Goal: Information Seeking & Learning: Learn about a topic

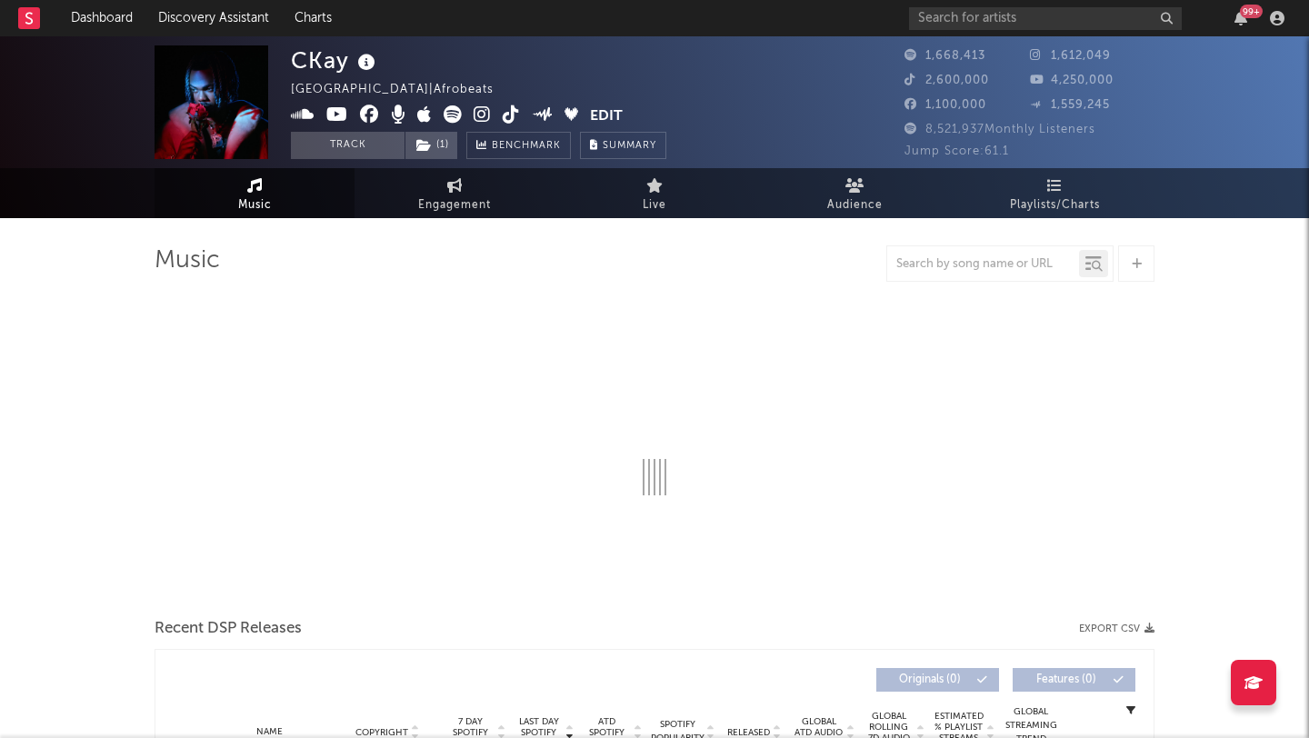
select select "6m"
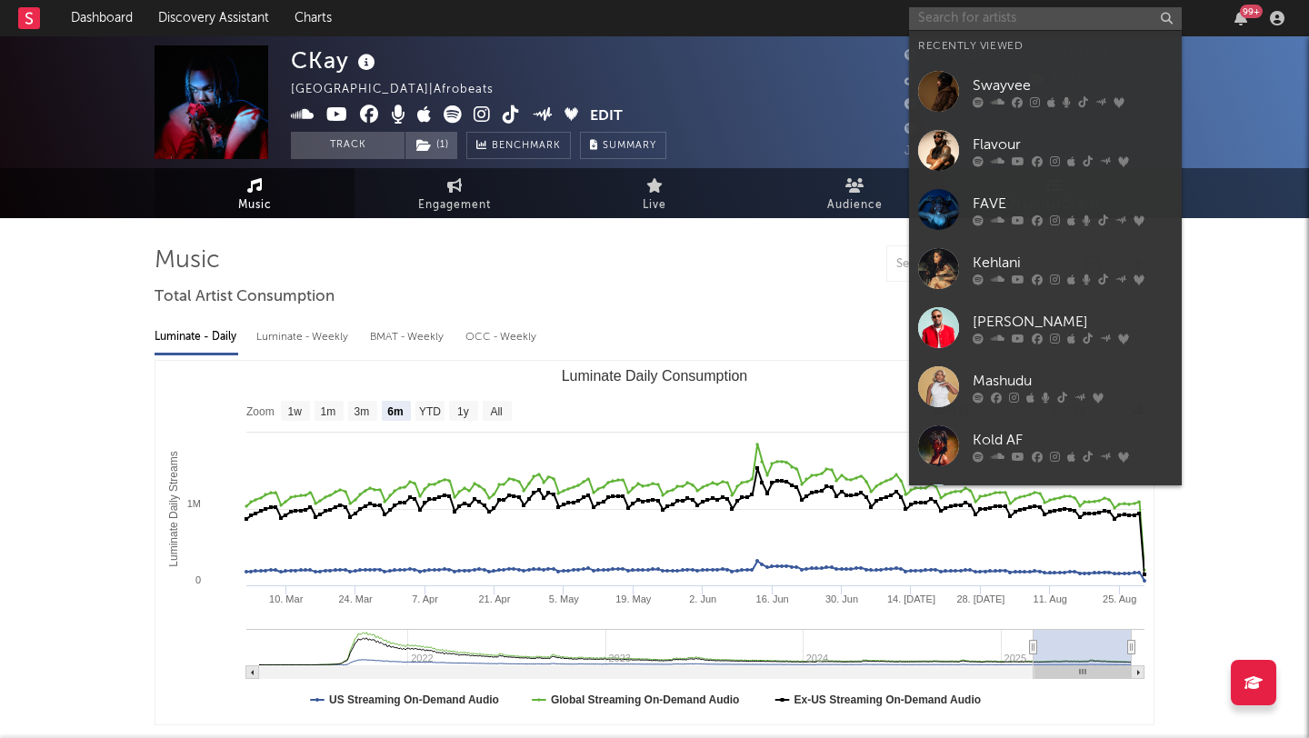
click at [929, 22] on input "text" at bounding box center [1045, 18] width 273 height 23
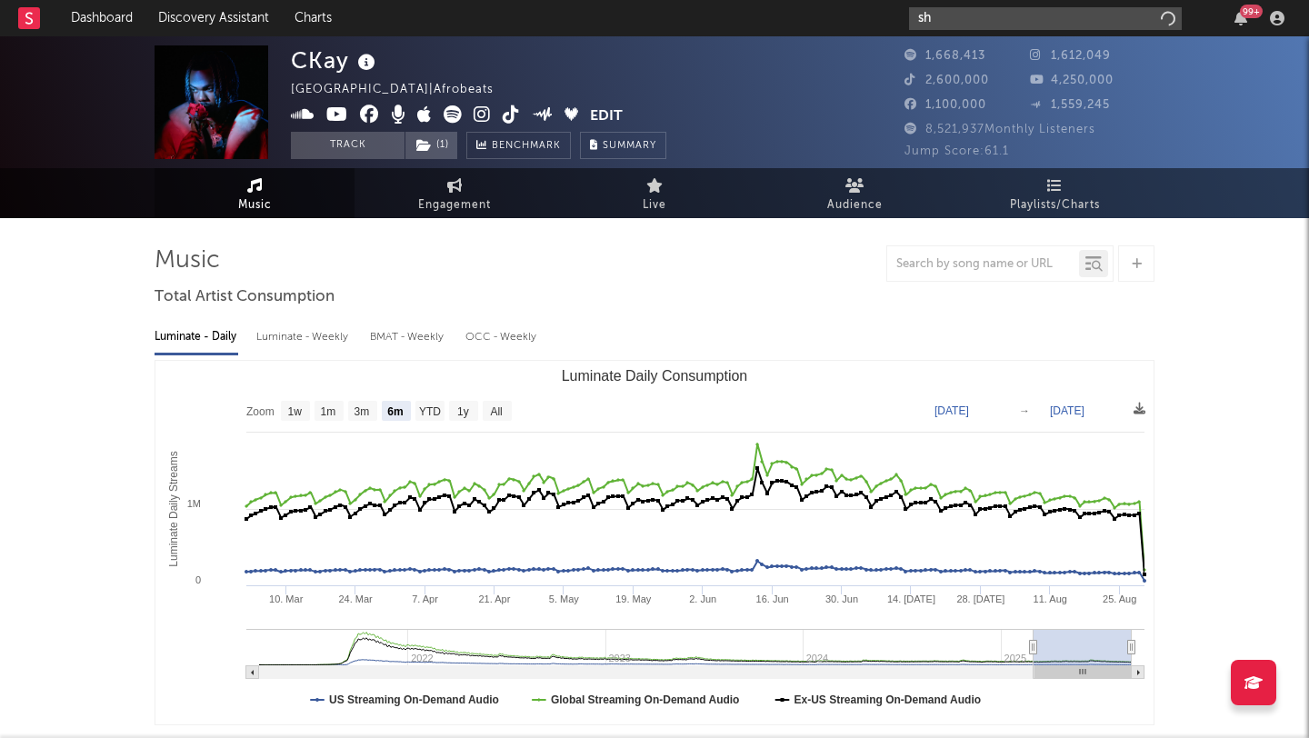
type input "s"
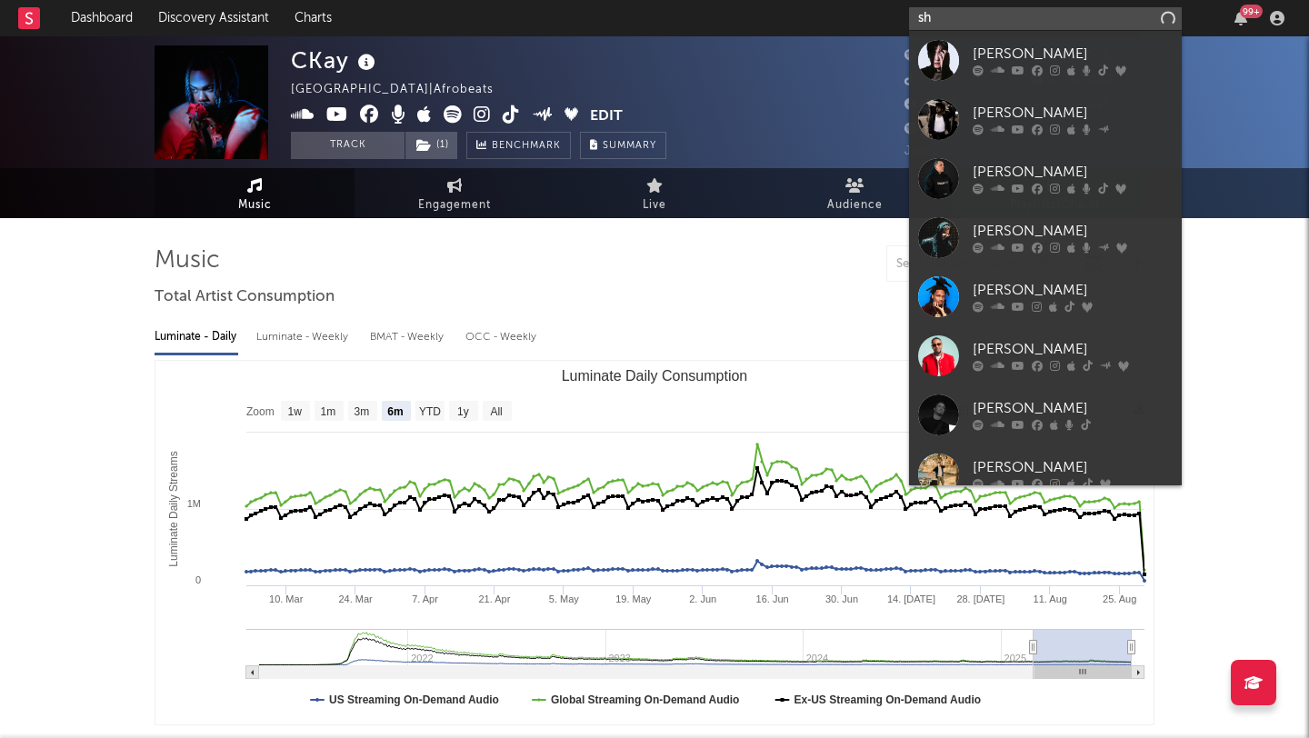
type input "s"
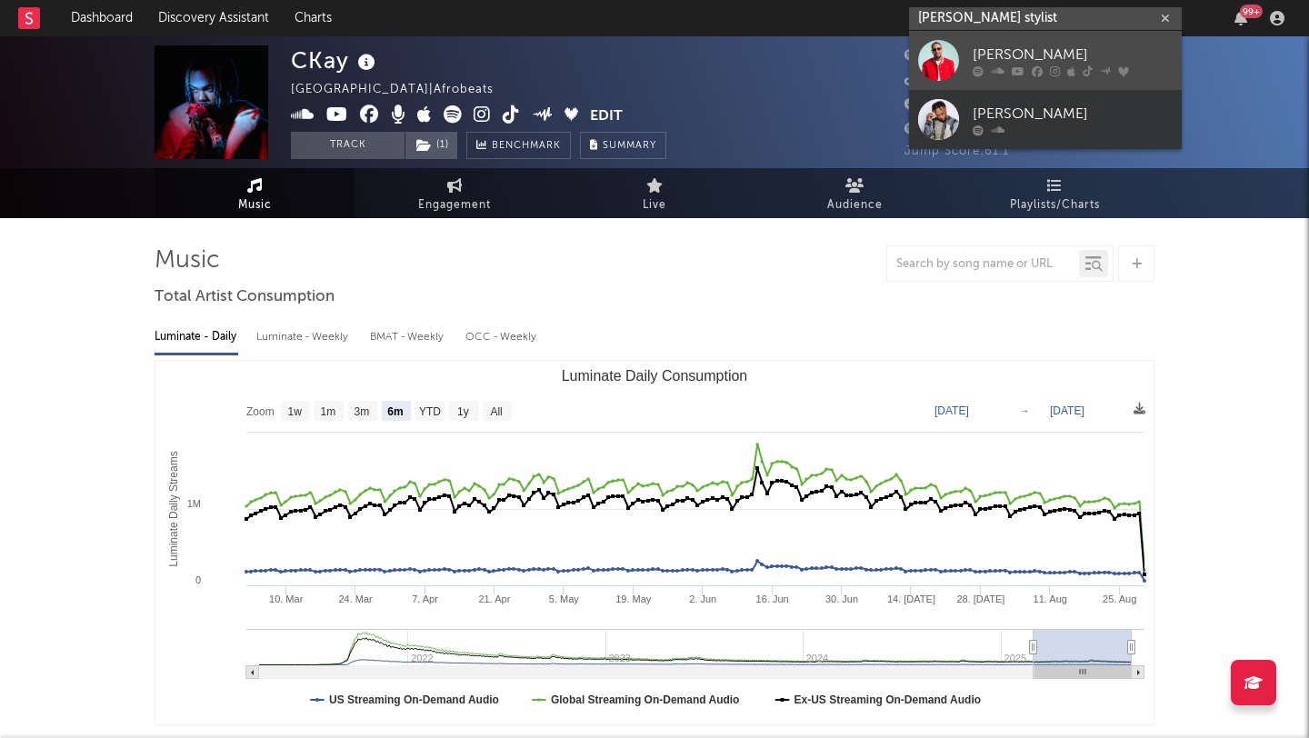
type input "[PERSON_NAME] stylist"
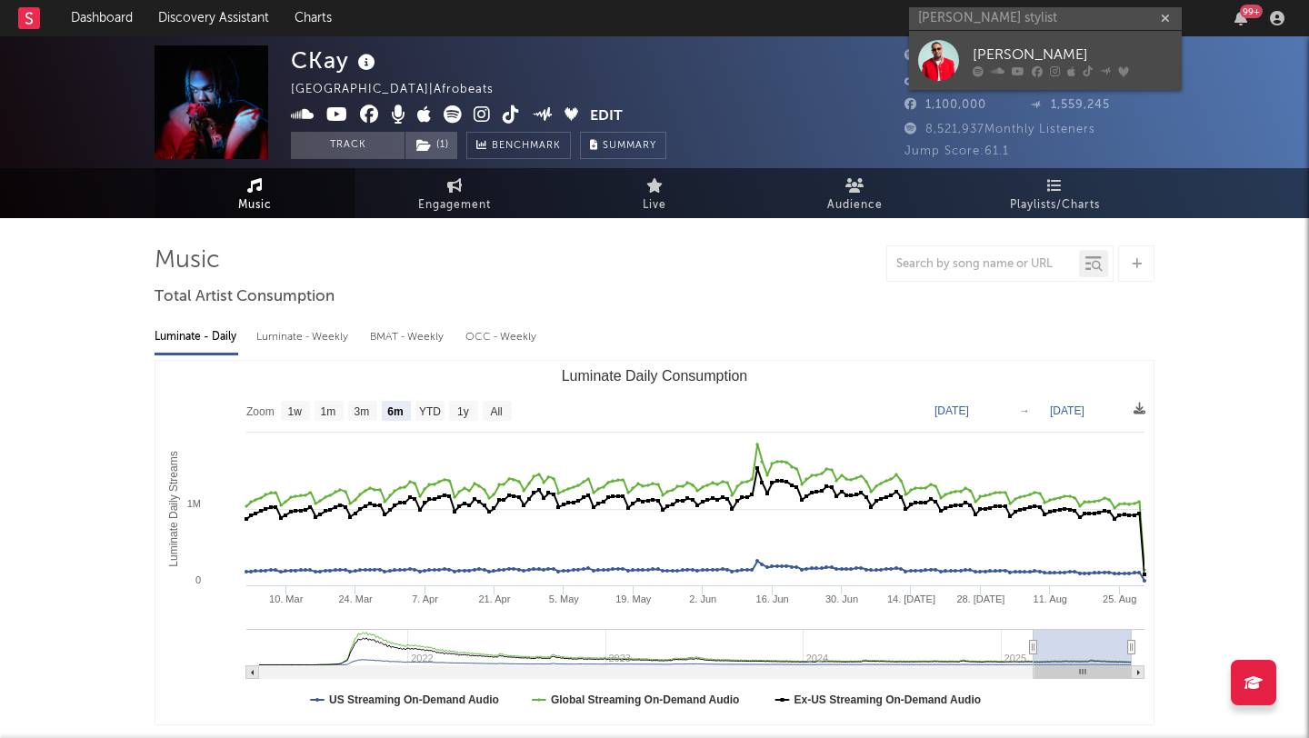
click at [946, 57] on div at bounding box center [938, 60] width 41 height 41
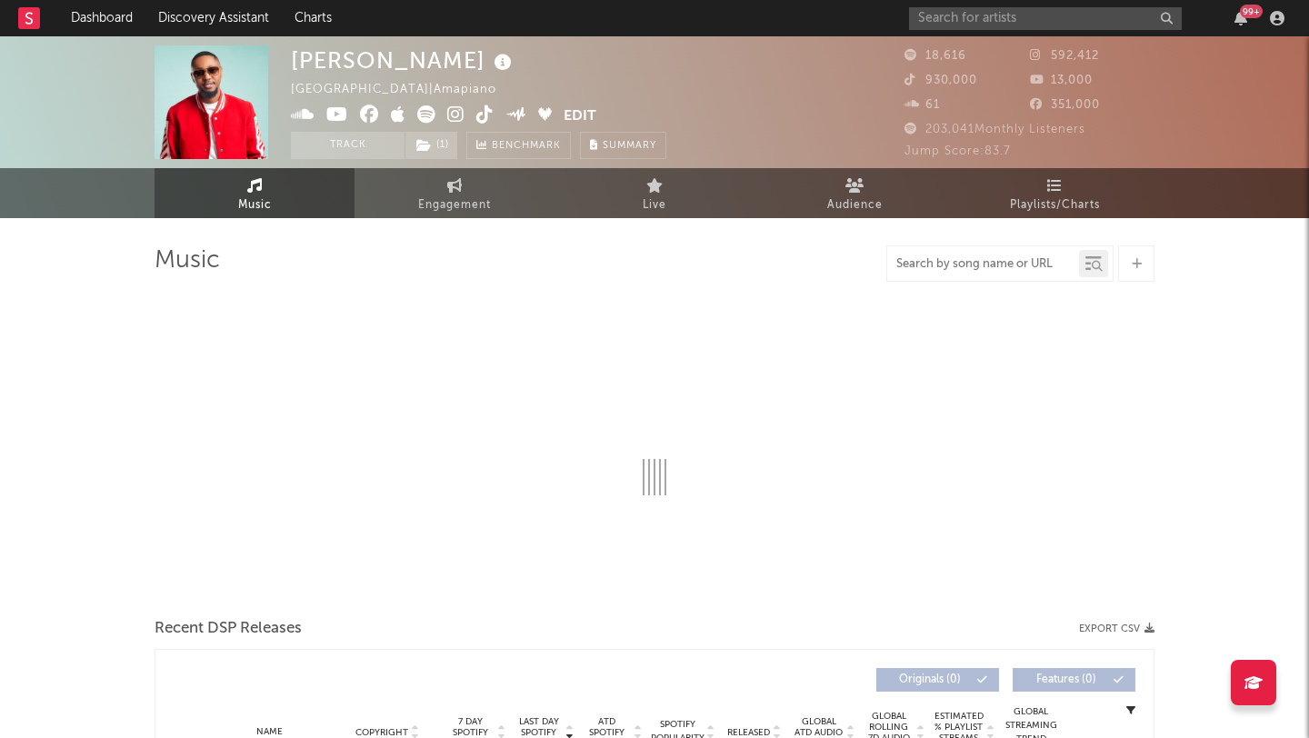
click at [936, 265] on input "text" at bounding box center [983, 264] width 192 height 15
select select "6m"
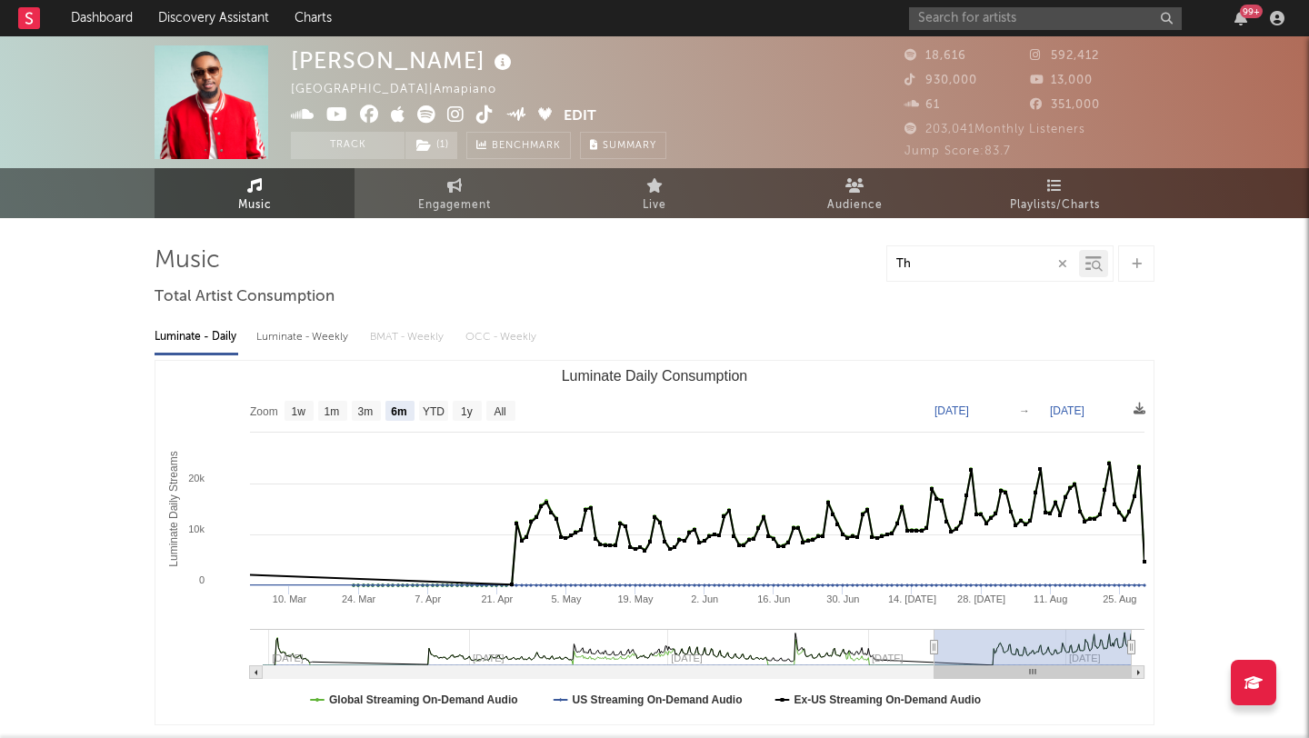
type input "T"
type input "M"
type input "Manje [DATE]"
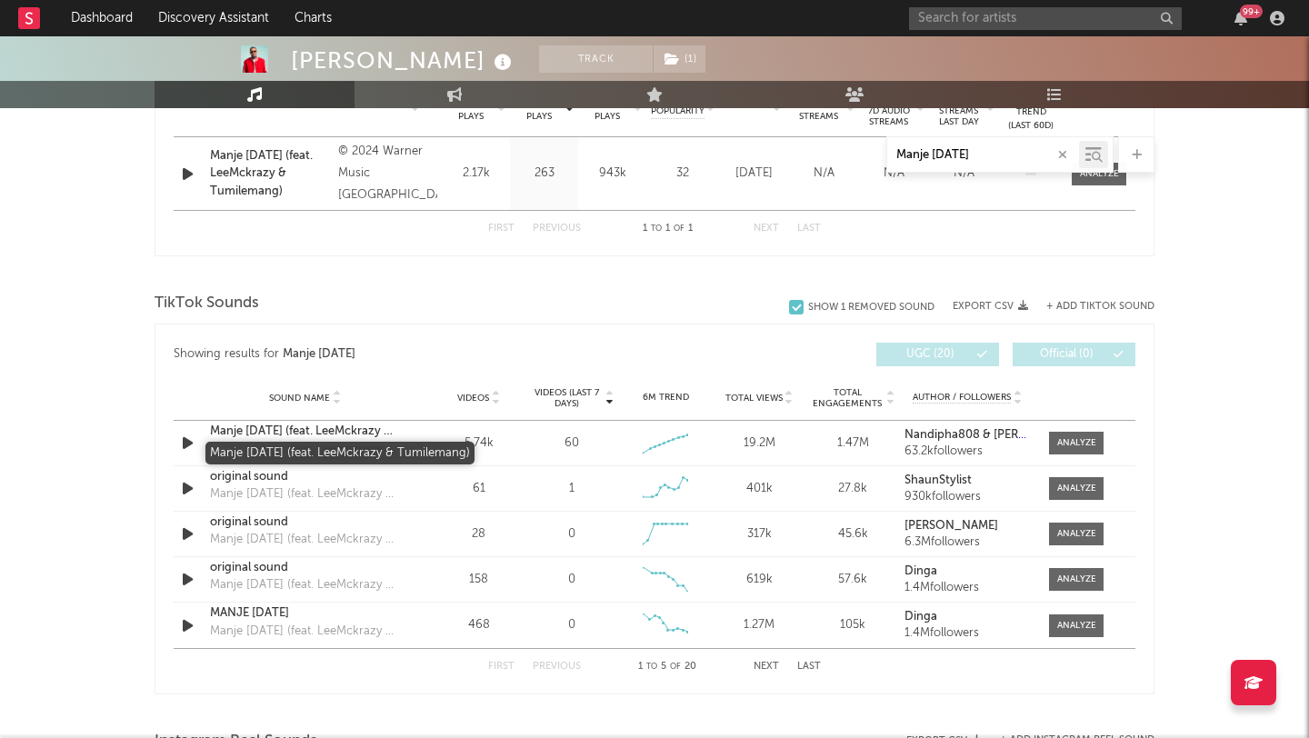
scroll to position [747, 0]
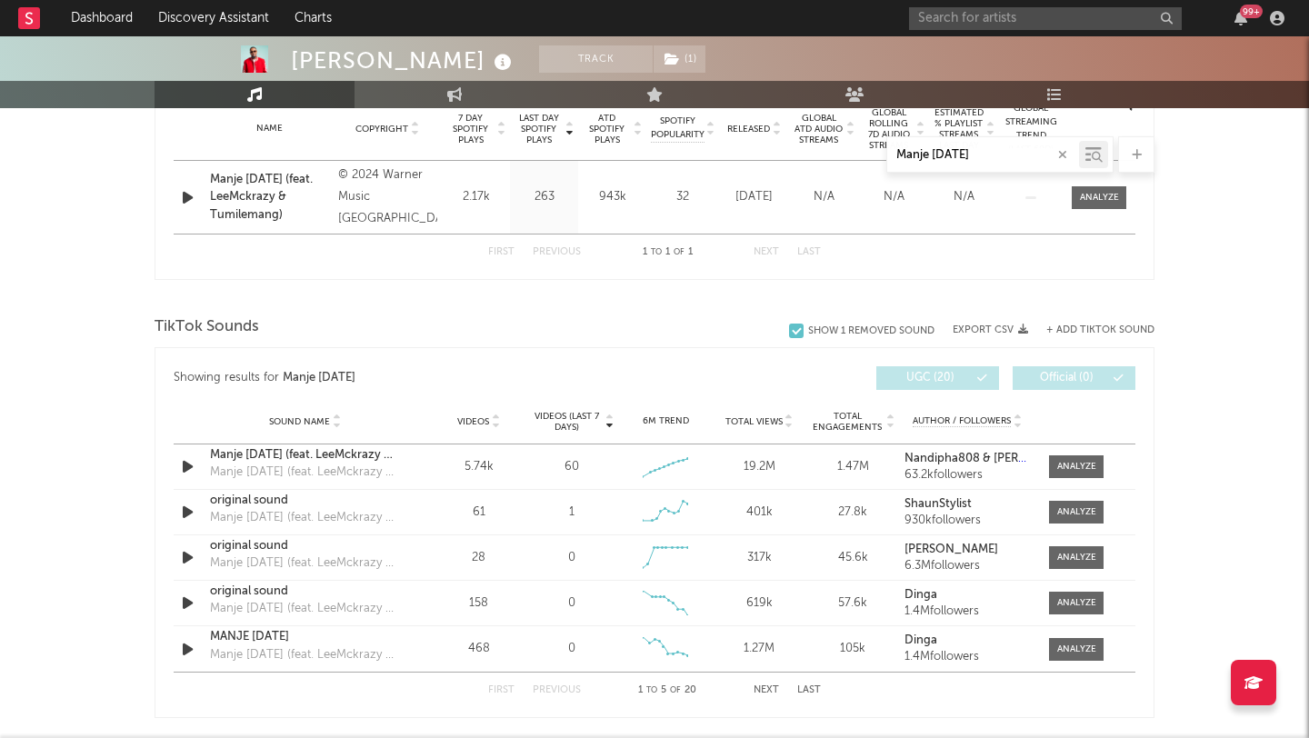
click at [771, 686] on button "Next" at bounding box center [766, 690] width 25 height 10
click at [513, 692] on button "First" at bounding box center [501, 690] width 26 height 10
